Goal: Task Accomplishment & Management: Complete application form

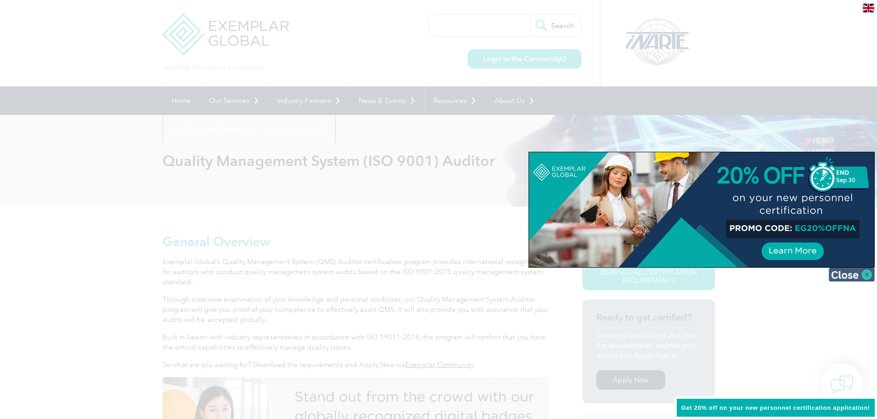
click at [852, 276] on img at bounding box center [852, 275] width 46 height 14
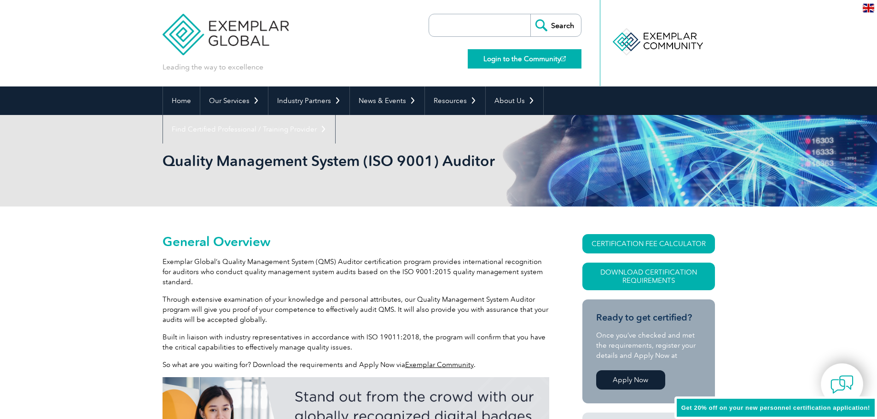
click at [535, 58] on link "Login to the Community" at bounding box center [525, 58] width 114 height 19
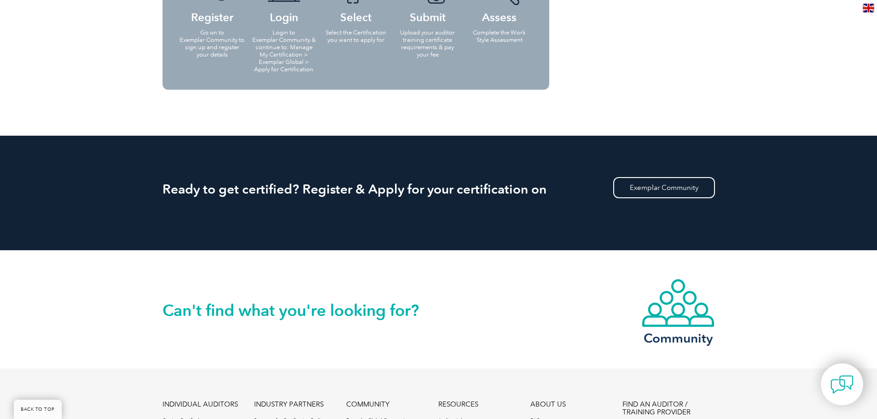
scroll to position [1259, 0]
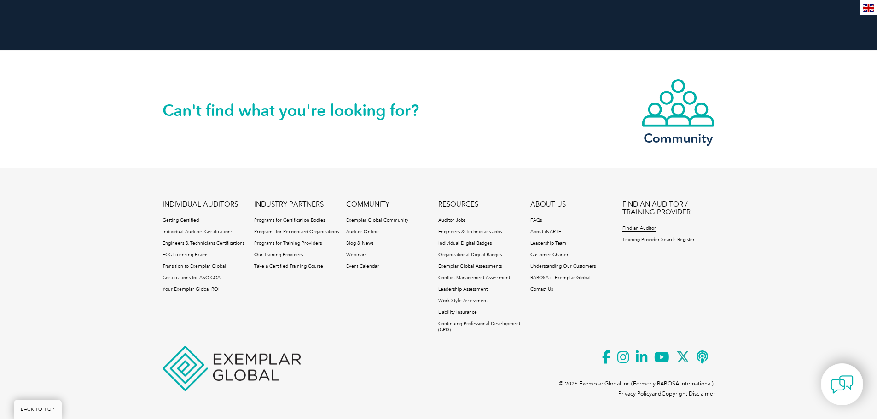
click at [212, 233] on link "Individual Auditors Certifications" at bounding box center [198, 232] width 70 height 6
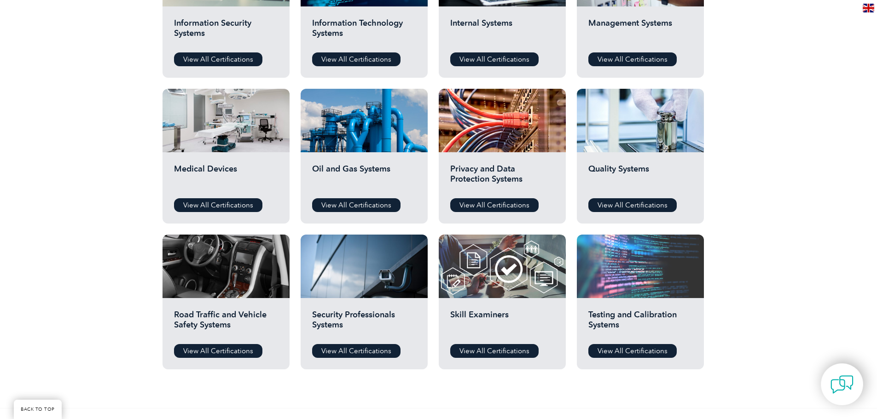
scroll to position [553, 0]
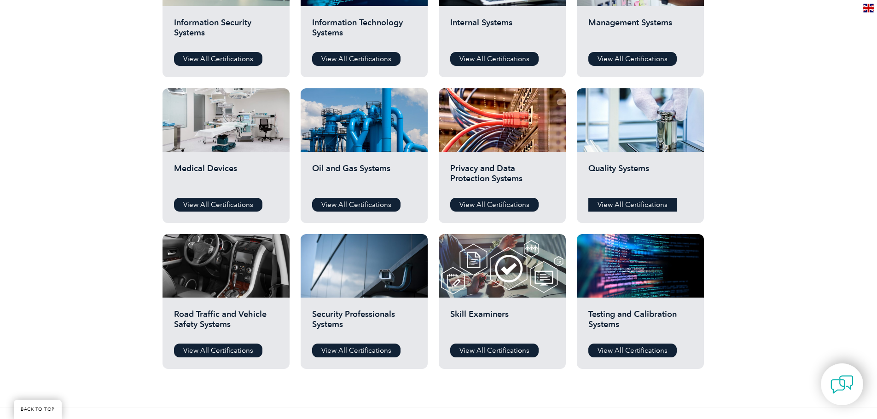
click at [667, 205] on link "View All Certifications" at bounding box center [632, 205] width 88 height 14
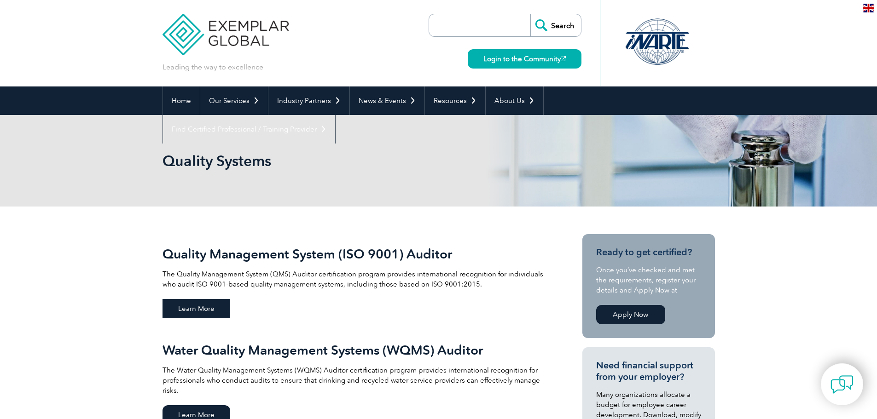
click at [204, 307] on span "Learn More" at bounding box center [197, 308] width 68 height 19
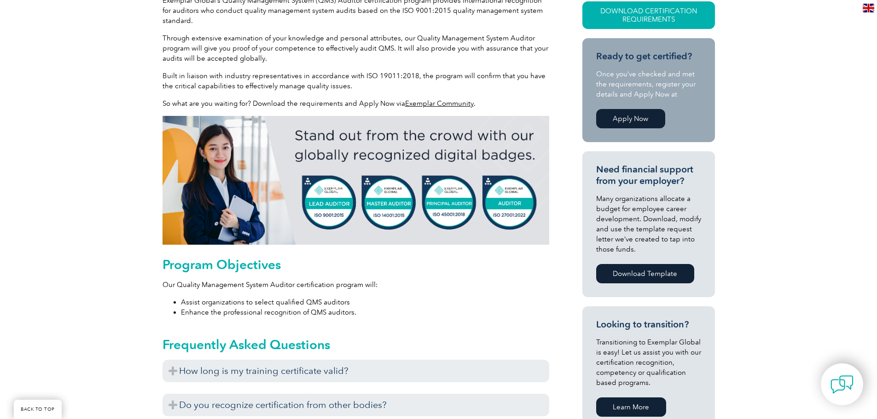
scroll to position [184, 0]
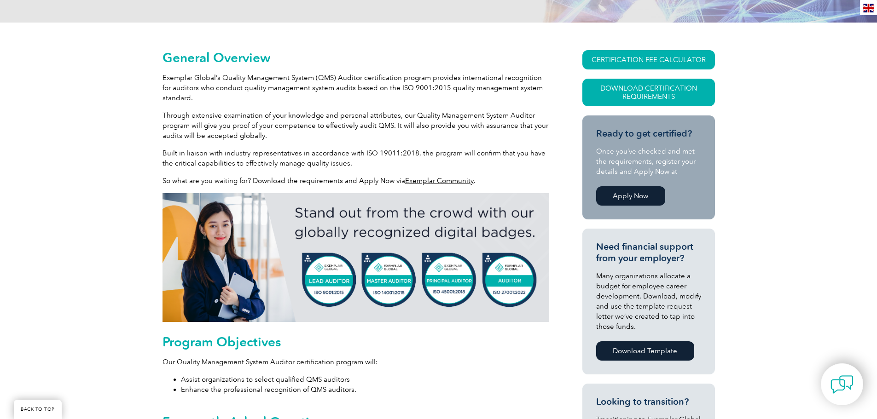
click at [624, 199] on link "Apply Now" at bounding box center [630, 195] width 69 height 19
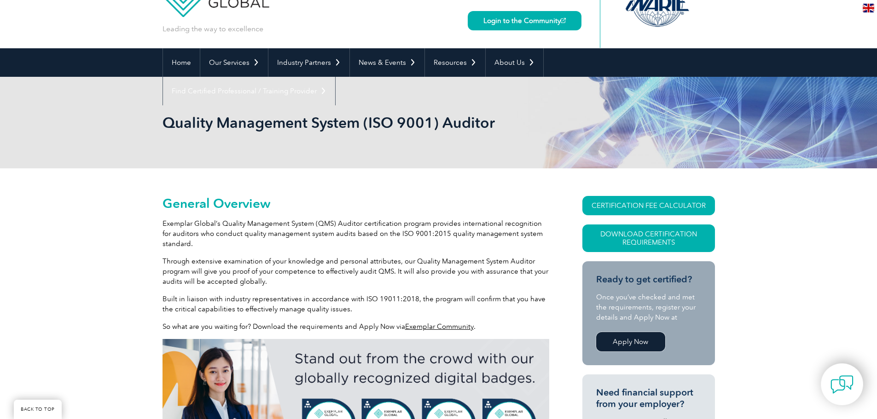
scroll to position [0, 0]
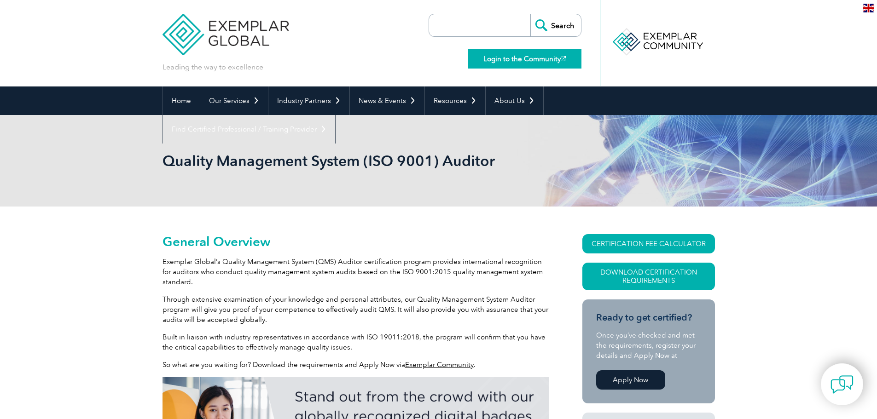
click at [517, 58] on link "Login to the Community" at bounding box center [525, 58] width 114 height 19
